Goal: Task Accomplishment & Management: Complete application form

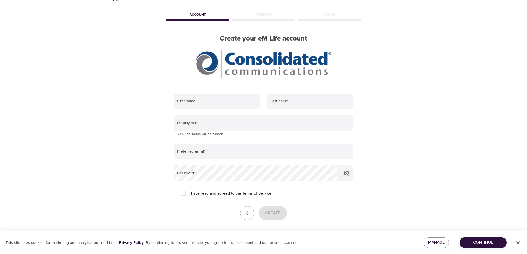
scroll to position [39, 0]
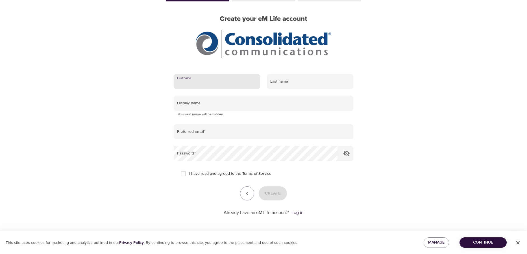
click at [202, 82] on input "text" at bounding box center [217, 81] width 86 height 15
type input "[PERSON_NAME]"
click at [278, 81] on input "text" at bounding box center [310, 81] width 86 height 15
type input "Schwierjohann"
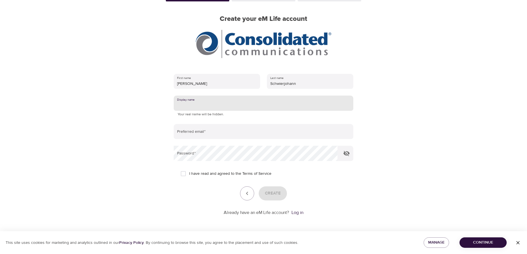
click at [237, 106] on input "text" at bounding box center [264, 103] width 180 height 15
type input "BillieS"
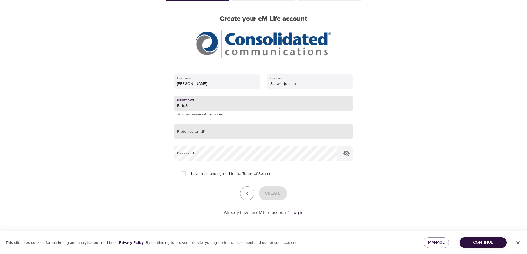
click at [209, 133] on input "email" at bounding box center [264, 131] width 180 height 15
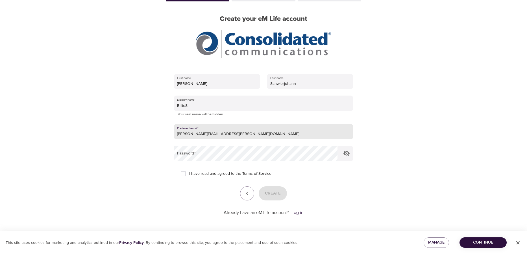
type input "[PERSON_NAME][EMAIL_ADDRESS][PERSON_NAME][DOMAIN_NAME]"
click at [356, 193] on div "First name [PERSON_NAME] Last name [PERSON_NAME] Display name [PERSON_NAME] You…" at bounding box center [264, 145] width 198 height 160
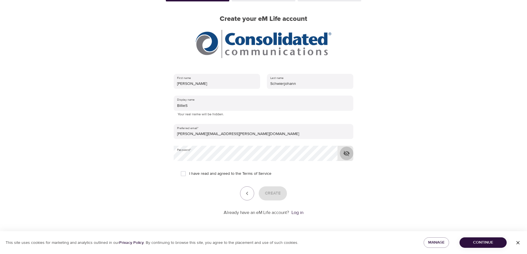
click at [346, 155] on icon "button" at bounding box center [346, 153] width 6 height 5
click at [184, 174] on input "I have read and agreed to the Terms of Service" at bounding box center [183, 174] width 12 height 12
checkbox input "true"
click at [272, 195] on span "Create" at bounding box center [273, 193] width 16 height 7
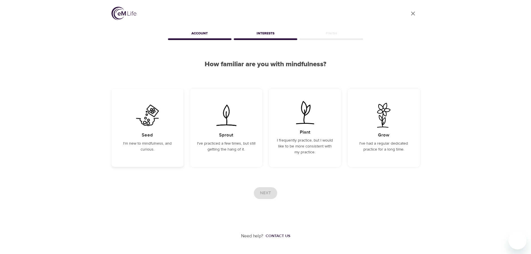
click at [151, 142] on p "I'm new to mindfulness, and curious." at bounding box center [147, 147] width 58 height 12
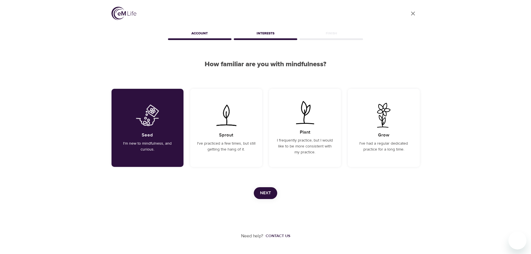
click at [267, 192] on span "Next" at bounding box center [265, 193] width 11 height 7
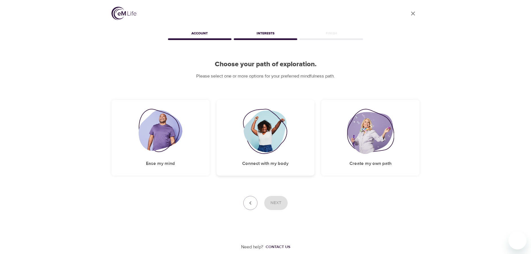
click at [271, 145] on img at bounding box center [266, 131] width 46 height 45
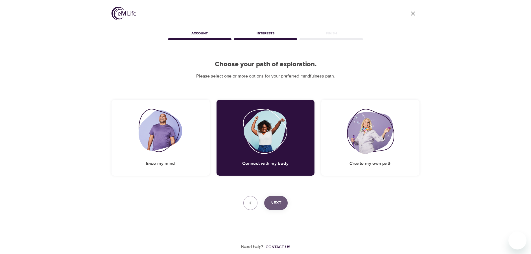
click at [275, 206] on span "Next" at bounding box center [276, 203] width 11 height 7
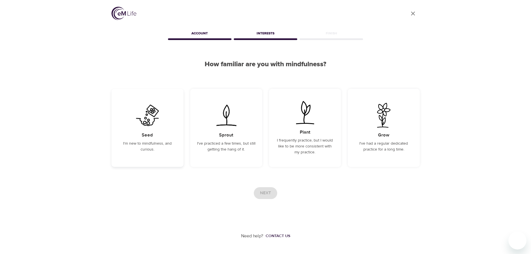
click at [149, 134] on h5 "Seed" at bounding box center [147, 135] width 11 height 6
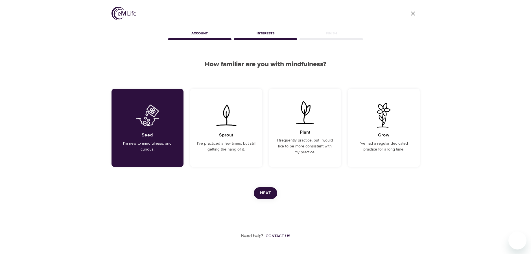
click at [261, 193] on span "Next" at bounding box center [265, 193] width 11 height 7
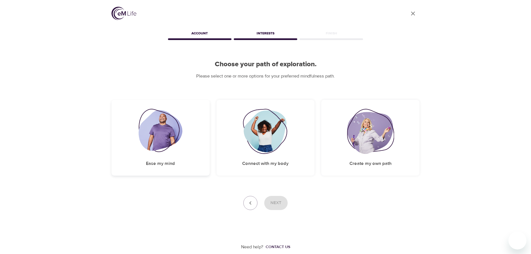
click at [162, 139] on img at bounding box center [161, 131] width 44 height 45
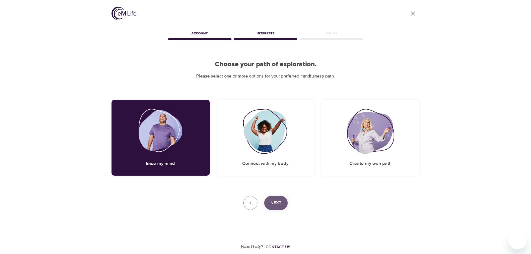
click at [274, 201] on span "Next" at bounding box center [276, 203] width 11 height 7
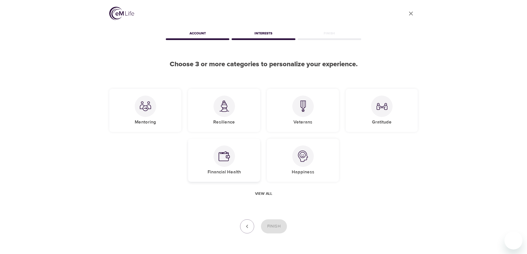
click at [228, 156] on img at bounding box center [224, 156] width 11 height 11
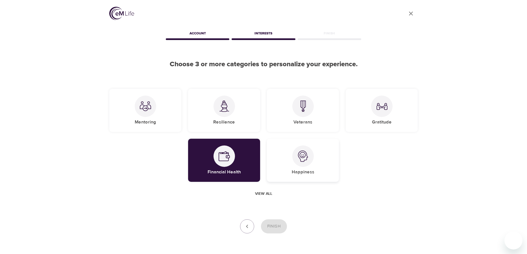
click at [301, 151] on img at bounding box center [302, 156] width 11 height 11
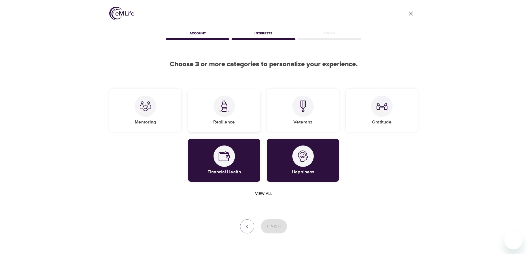
click at [222, 106] on img at bounding box center [224, 107] width 11 height 12
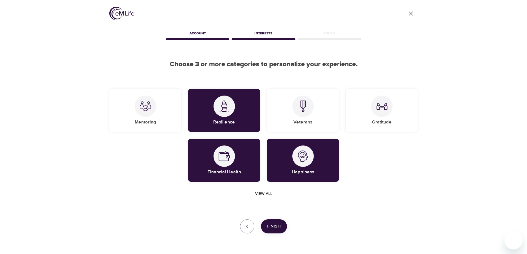
click at [274, 224] on span "Finish" at bounding box center [274, 226] width 14 height 7
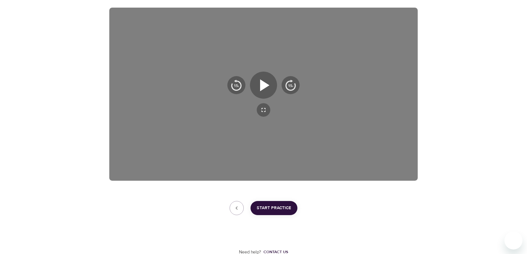
scroll to position [94, 0]
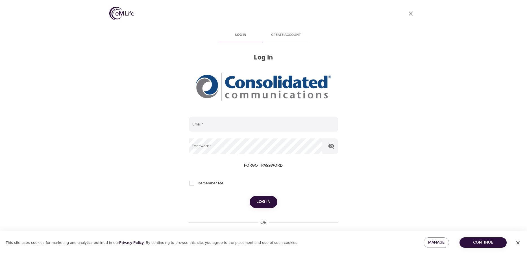
type input "[PERSON_NAME][EMAIL_ADDRESS][PERSON_NAME][DOMAIN_NAME]"
